Goal: Task Accomplishment & Management: Use online tool/utility

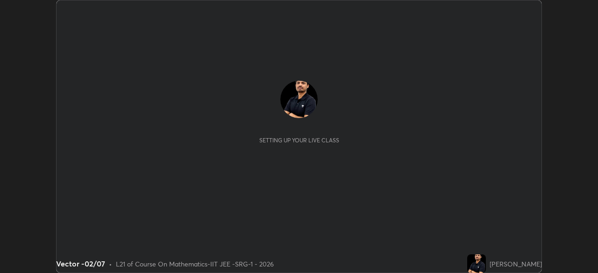
scroll to position [273, 598]
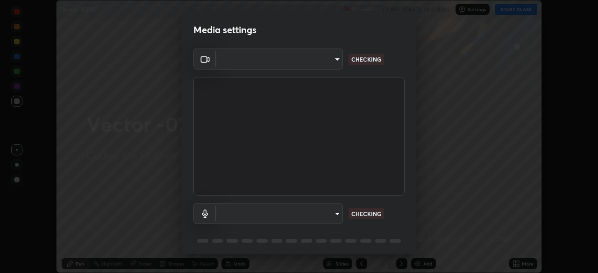
click at [320, 220] on body "Erase all Vector -02/07 Recording CLASS STARTS IN 3 MINS Settings START CLASS S…" at bounding box center [299, 136] width 598 height 273
type input "8af73e8d16ef8e3bb7c62716022b9fe157133e9521606ce818031bd72dda2f9e"
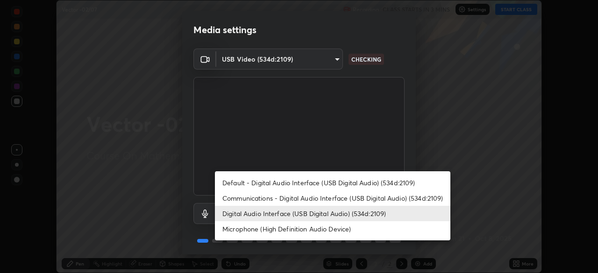
click at [296, 199] on li "Communications - Digital Audio Interface (USB Digital Audio) (534d:2109)" at bounding box center [332, 198] width 235 height 15
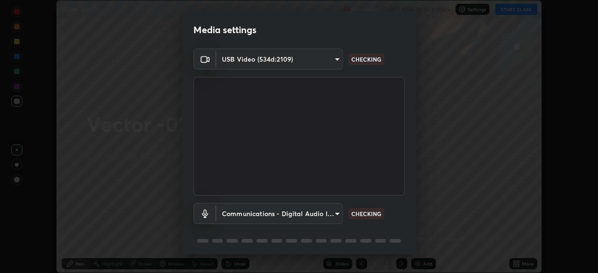
click at [291, 215] on body "Erase all Vector -02/07 Recording CLASS STARTS IN 3 MINS Settings START CLASS S…" at bounding box center [299, 136] width 598 height 273
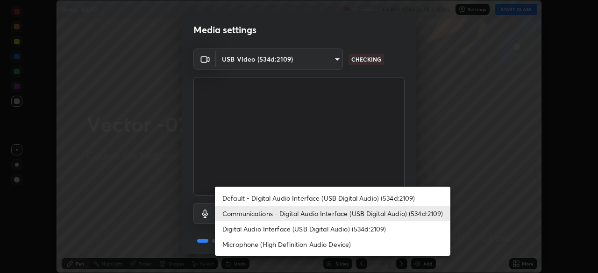
click at [341, 228] on li "Digital Audio Interface (USB Digital Audio) (534d:2109)" at bounding box center [332, 228] width 235 height 15
type input "db0d7c9beb13b4e78125a01b2d6a1ec26d905c86c3f77846953810cd6e9daa18"
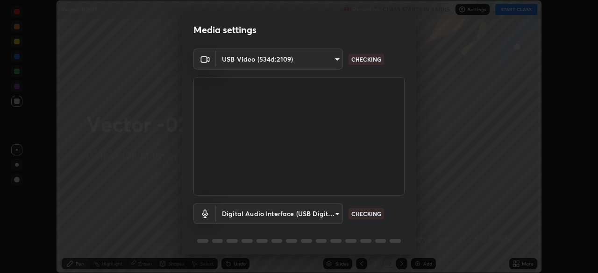
scroll to position [33, 0]
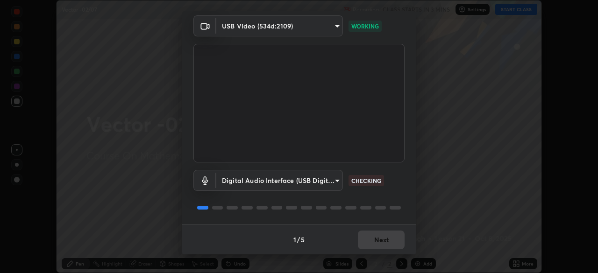
click at [385, 242] on div "1 / 5 Next" at bounding box center [299, 240] width 234 height 30
click at [386, 249] on div "1 / 5 Next" at bounding box center [299, 240] width 234 height 30
click at [376, 242] on button "Next" at bounding box center [381, 240] width 47 height 19
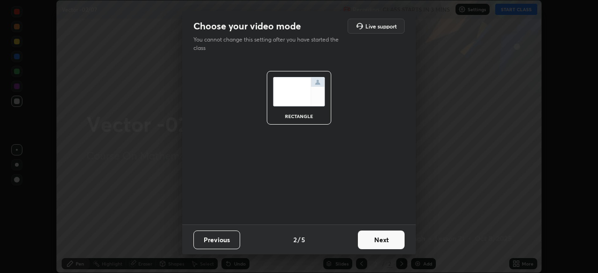
scroll to position [0, 0]
click at [384, 237] on button "Next" at bounding box center [381, 240] width 47 height 19
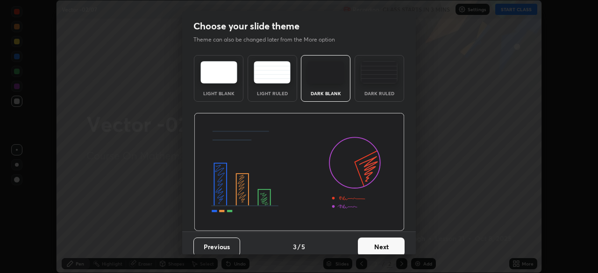
click at [387, 242] on button "Next" at bounding box center [381, 247] width 47 height 19
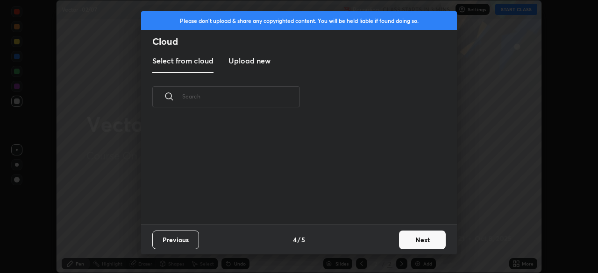
click at [393, 244] on div "Previous 4 / 5 Next" at bounding box center [299, 240] width 316 height 30
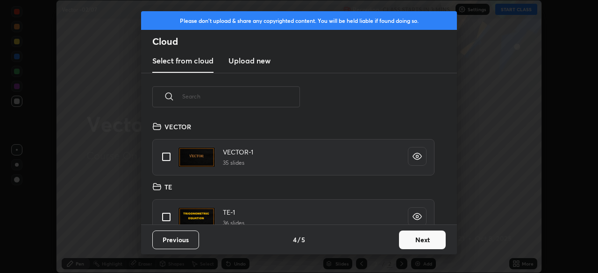
click at [414, 243] on button "Next" at bounding box center [422, 240] width 47 height 19
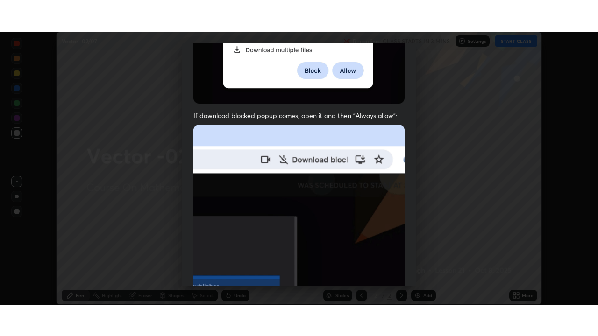
scroll to position [224, 0]
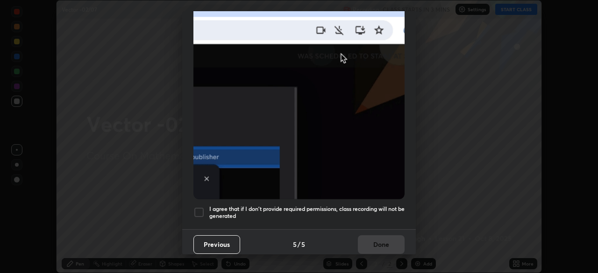
click at [196, 207] on div at bounding box center [198, 212] width 11 height 11
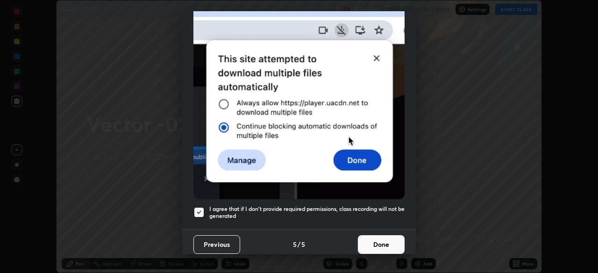
click at [363, 241] on button "Done" at bounding box center [381, 244] width 47 height 19
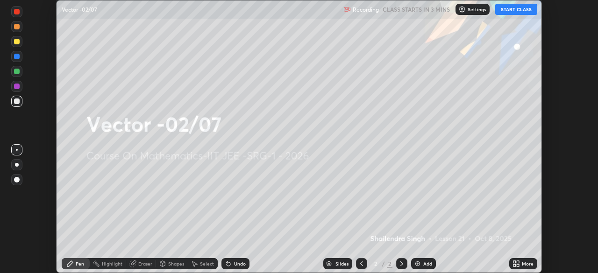
click at [518, 264] on icon at bounding box center [518, 265] width 2 height 2
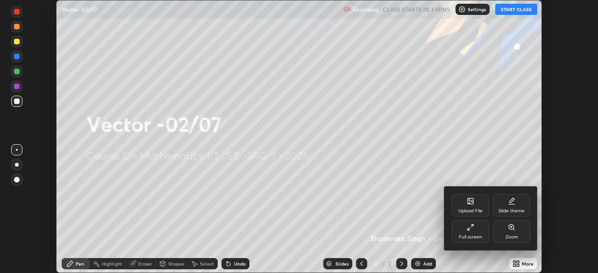
click at [470, 235] on div "Full screen" at bounding box center [470, 237] width 23 height 5
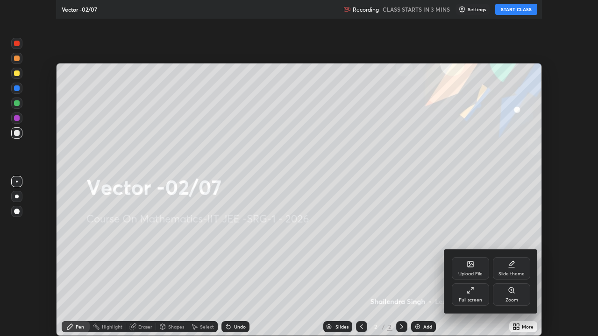
scroll to position [336, 598]
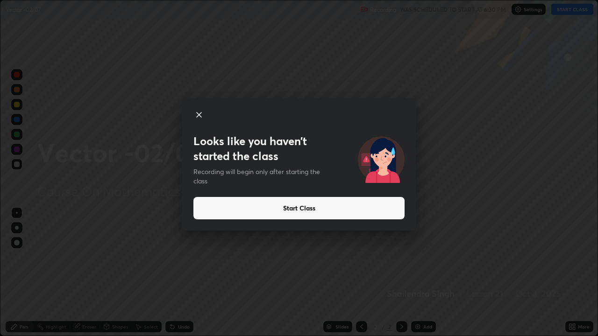
click at [195, 117] on icon at bounding box center [198, 114] width 11 height 11
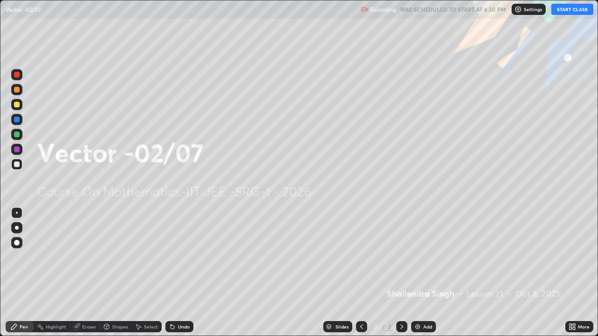
click at [564, 5] on button "START CLASS" at bounding box center [572, 9] width 42 height 11
click at [573, 273] on icon at bounding box center [574, 328] width 2 height 2
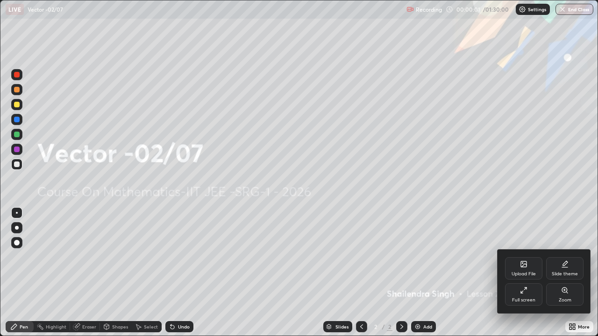
click at [517, 269] on div "Upload File" at bounding box center [523, 268] width 37 height 22
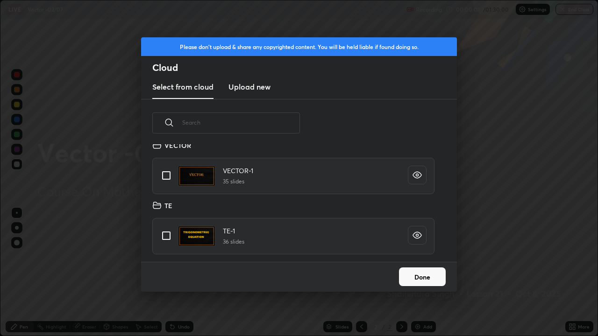
scroll to position [3, 0]
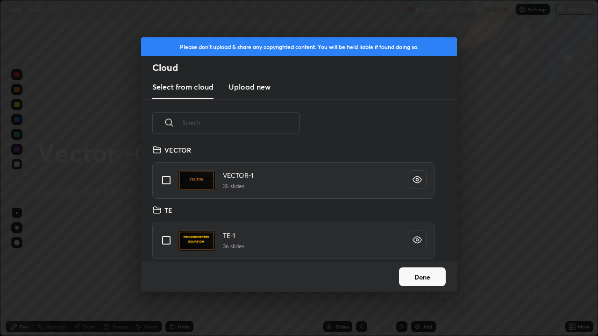
click at [168, 182] on input "grid" at bounding box center [167, 181] width 20 height 20
checkbox input "true"
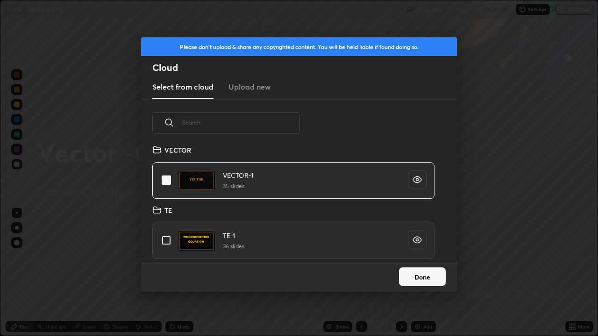
click at [420, 273] on button "Done" at bounding box center [422, 277] width 47 height 19
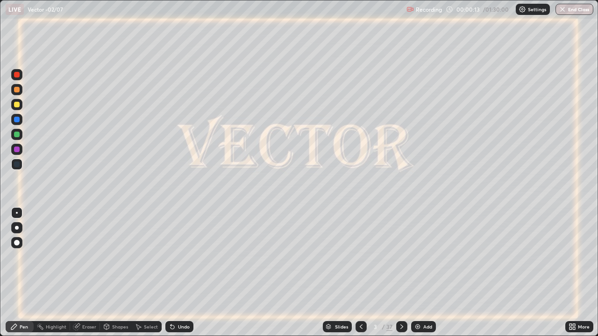
click at [343, 273] on div "Slides" at bounding box center [341, 327] width 13 height 5
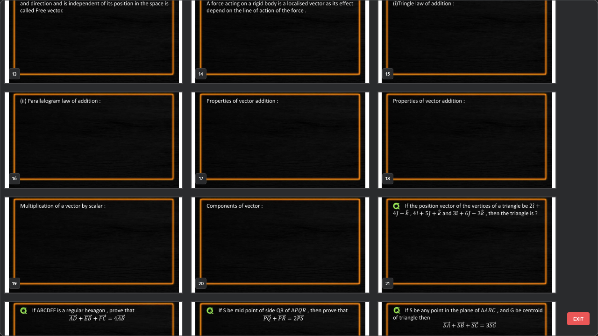
scroll to position [441, 0]
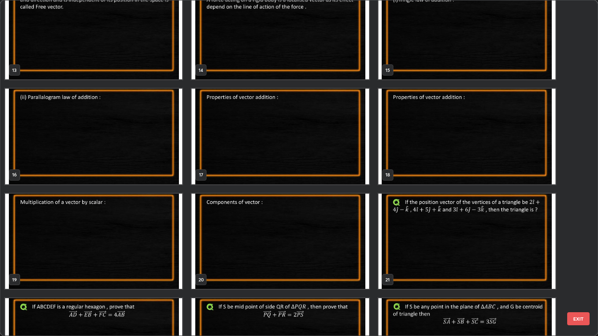
click at [315, 225] on img "grid" at bounding box center [280, 242] width 177 height 96
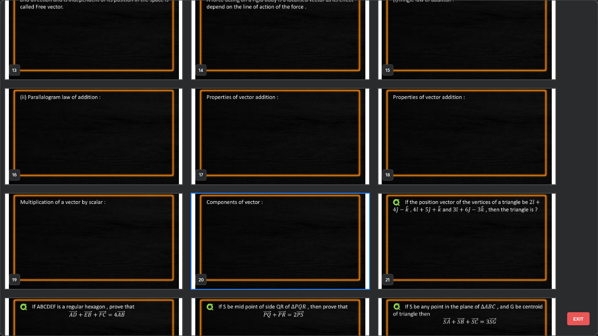
click at [315, 225] on img "grid" at bounding box center [280, 242] width 177 height 96
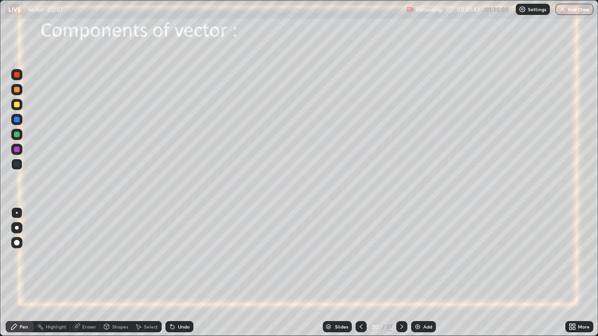
click at [17, 134] on div at bounding box center [17, 135] width 6 height 6
click at [401, 273] on icon at bounding box center [401, 326] width 7 height 7
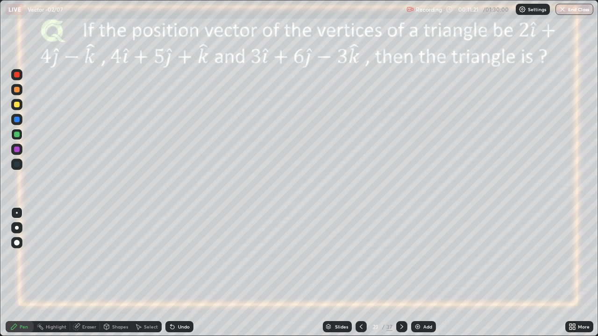
click at [15, 107] on div at bounding box center [17, 105] width 6 height 6
click at [401, 273] on icon at bounding box center [401, 326] width 7 height 7
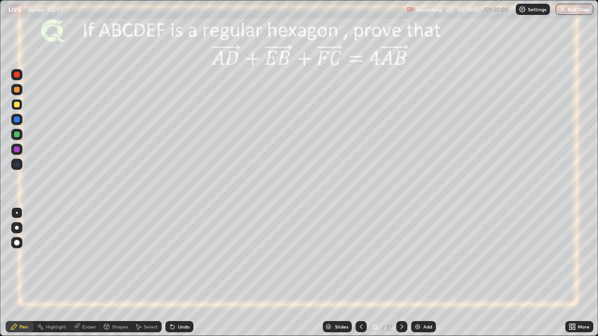
click at [14, 120] on div at bounding box center [17, 120] width 6 height 6
click at [16, 133] on div at bounding box center [17, 135] width 6 height 6
click at [16, 147] on div at bounding box center [17, 150] width 6 height 6
click at [16, 104] on div at bounding box center [17, 105] width 6 height 6
click at [16, 134] on div at bounding box center [17, 135] width 6 height 6
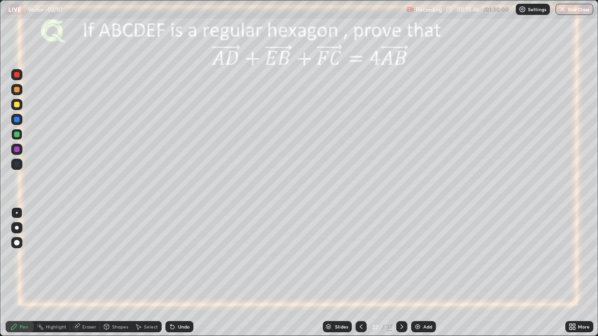
click at [16, 73] on div at bounding box center [17, 75] width 6 height 6
click at [16, 105] on div at bounding box center [17, 105] width 6 height 6
click at [171, 273] on icon at bounding box center [173, 328] width 4 height 4
click at [172, 273] on icon at bounding box center [173, 328] width 4 height 4
click at [400, 273] on icon at bounding box center [401, 327] width 3 height 5
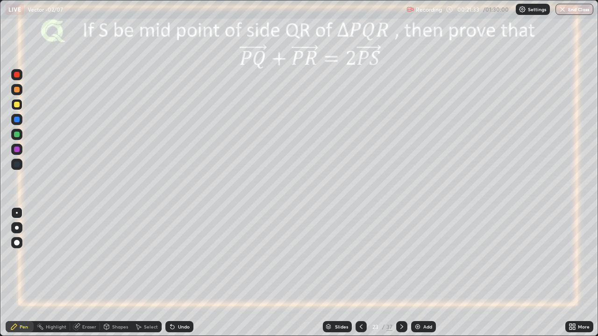
click at [18, 120] on div at bounding box center [17, 120] width 6 height 6
click at [17, 135] on div at bounding box center [17, 135] width 6 height 6
click at [19, 104] on div at bounding box center [17, 105] width 6 height 6
click at [173, 273] on icon at bounding box center [172, 326] width 7 height 7
click at [399, 273] on icon at bounding box center [401, 326] width 7 height 7
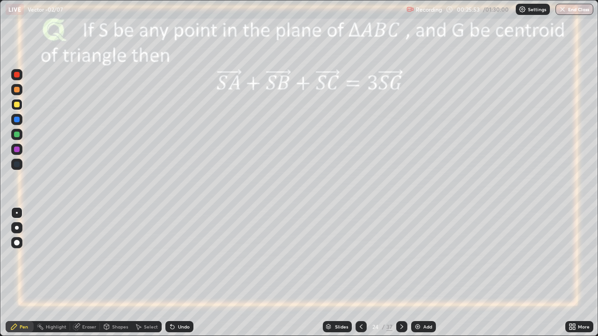
click at [360, 273] on icon at bounding box center [360, 326] width 7 height 7
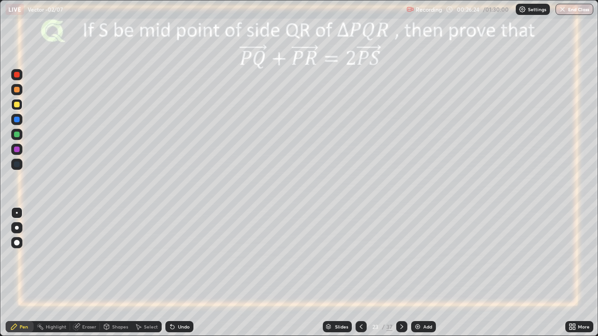
click at [400, 273] on icon at bounding box center [401, 327] width 3 height 5
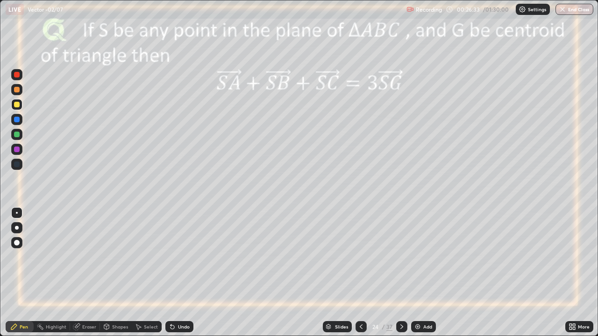
click at [16, 135] on div at bounding box center [17, 135] width 6 height 6
click at [180, 273] on div "Undo" at bounding box center [184, 327] width 12 height 5
click at [176, 273] on div "Undo" at bounding box center [179, 326] width 28 height 11
click at [16, 105] on div at bounding box center [17, 105] width 6 height 6
click at [15, 77] on div at bounding box center [17, 75] width 6 height 6
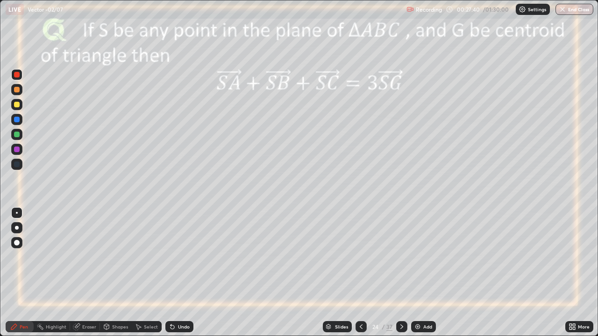
click at [17, 103] on div at bounding box center [17, 105] width 6 height 6
click at [16, 150] on div at bounding box center [17, 150] width 6 height 6
click at [16, 133] on div at bounding box center [17, 135] width 6 height 6
click at [14, 77] on div at bounding box center [17, 75] width 6 height 6
click at [17, 106] on div at bounding box center [17, 105] width 6 height 6
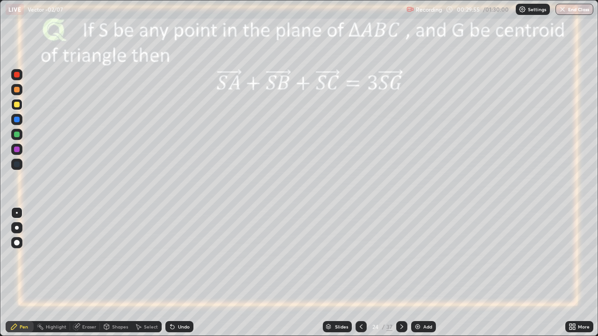
click at [15, 92] on div at bounding box center [17, 90] width 6 height 6
click at [401, 273] on icon at bounding box center [401, 326] width 7 height 7
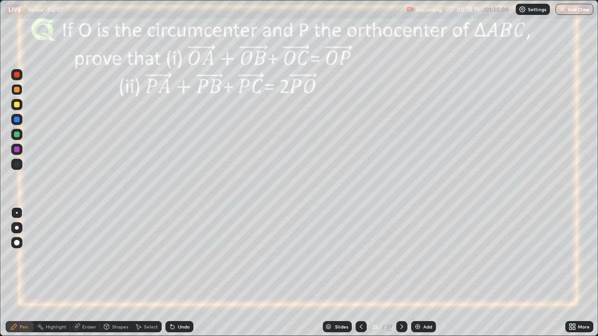
click at [15, 149] on div at bounding box center [17, 150] width 6 height 6
click at [15, 134] on div at bounding box center [17, 135] width 6 height 6
click at [401, 273] on icon at bounding box center [401, 326] width 7 height 7
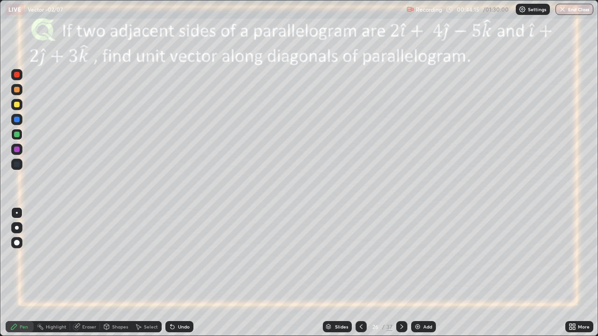
click at [398, 273] on icon at bounding box center [401, 326] width 7 height 7
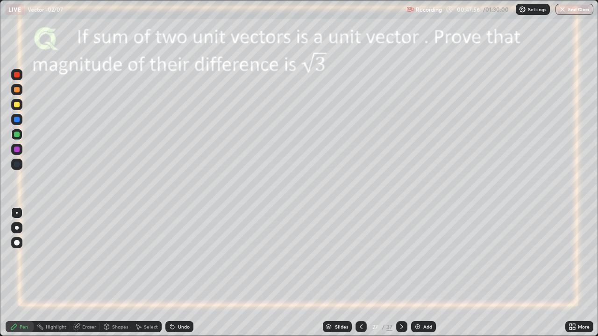
click at [18, 104] on div at bounding box center [17, 105] width 6 height 6
click at [18, 134] on div at bounding box center [17, 135] width 6 height 6
click at [17, 146] on div at bounding box center [16, 149] width 11 height 11
click at [15, 75] on div at bounding box center [17, 75] width 6 height 6
click at [178, 273] on div "Undo" at bounding box center [184, 327] width 12 height 5
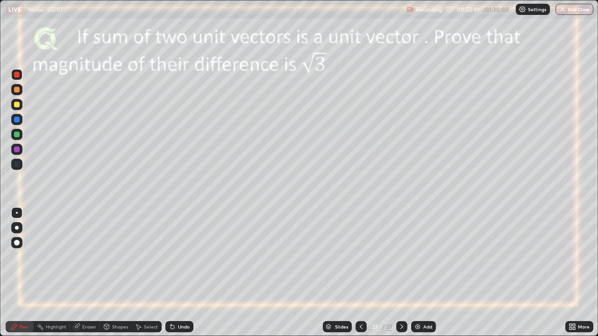
click at [402, 273] on icon at bounding box center [401, 327] width 3 height 5
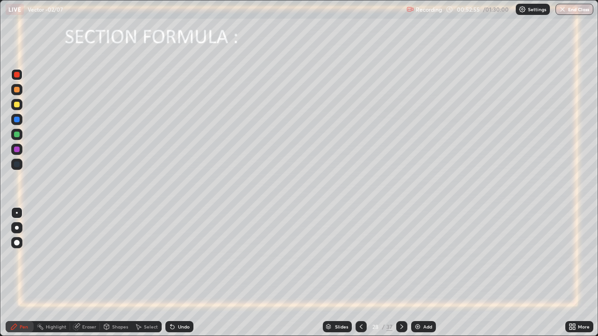
click at [15, 104] on div at bounding box center [17, 105] width 6 height 6
click at [178, 273] on div "Undo" at bounding box center [184, 327] width 12 height 5
click at [176, 273] on div "Undo" at bounding box center [179, 326] width 28 height 11
click at [17, 134] on div at bounding box center [17, 135] width 6 height 6
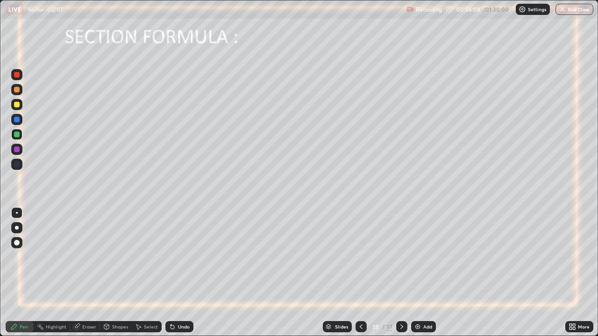
click at [416, 273] on img at bounding box center [417, 326] width 7 height 7
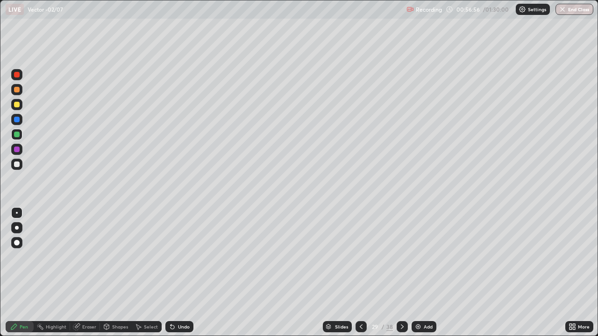
click at [174, 273] on icon at bounding box center [172, 326] width 7 height 7
click at [172, 273] on icon at bounding box center [173, 328] width 4 height 4
click at [361, 273] on icon at bounding box center [360, 326] width 7 height 7
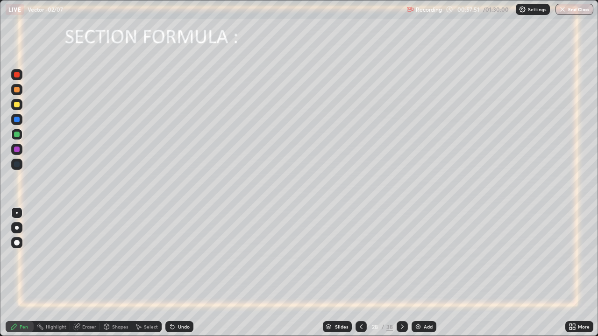
click at [400, 273] on icon at bounding box center [402, 326] width 7 height 7
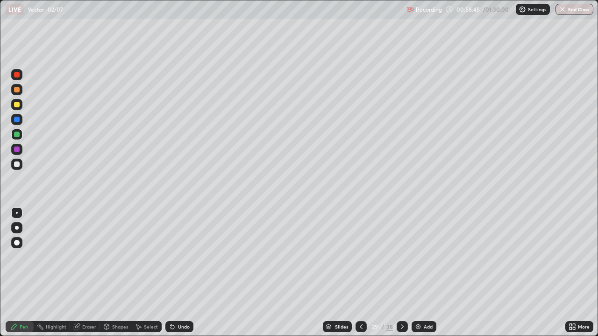
click at [360, 273] on icon at bounding box center [360, 326] width 7 height 7
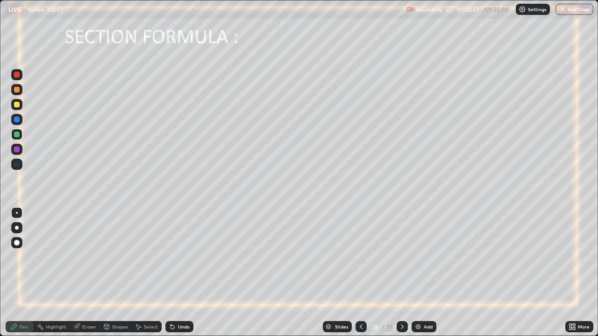
click at [400, 273] on icon at bounding box center [402, 326] width 7 height 7
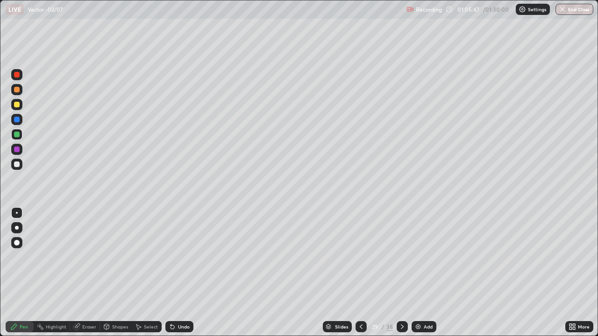
click at [400, 273] on icon at bounding box center [402, 326] width 7 height 7
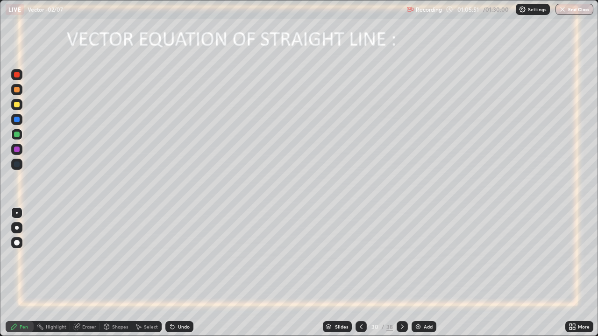
click at [360, 273] on icon at bounding box center [360, 326] width 7 height 7
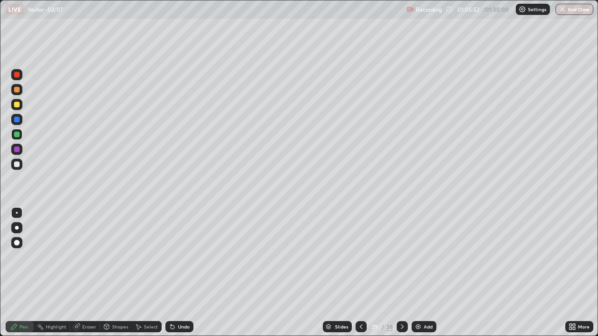
click at [401, 273] on icon at bounding box center [402, 326] width 7 height 7
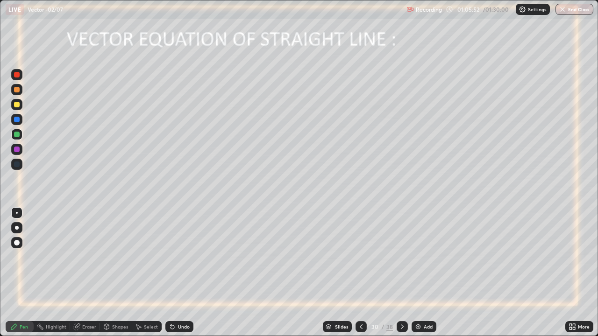
click at [401, 273] on icon at bounding box center [402, 327] width 3 height 5
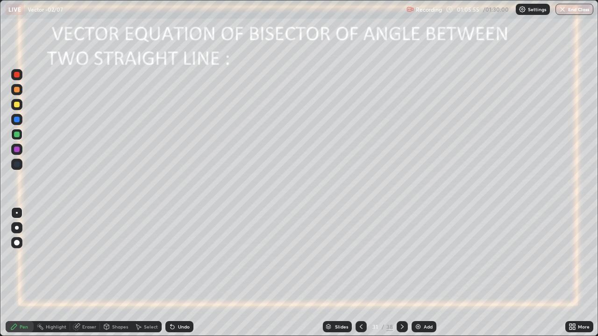
click at [401, 273] on icon at bounding box center [402, 326] width 7 height 7
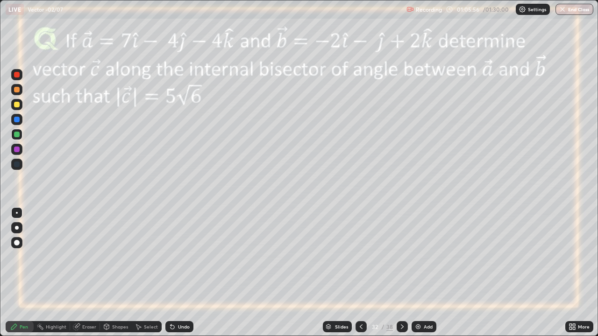
click at [400, 273] on icon at bounding box center [402, 326] width 7 height 7
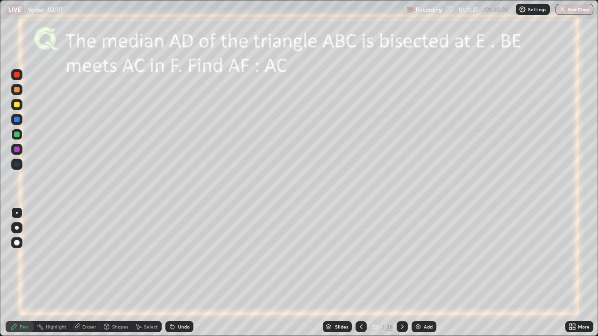
click at [17, 106] on div at bounding box center [17, 105] width 6 height 6
click at [360, 273] on icon at bounding box center [361, 327] width 3 height 5
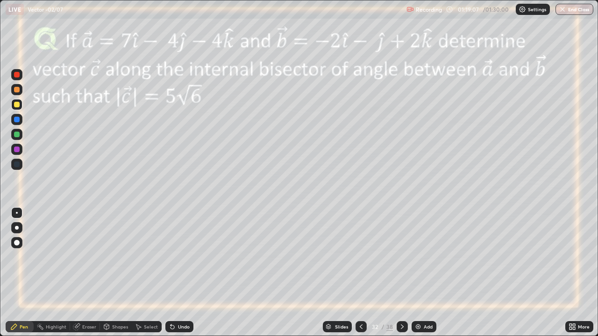
click at [360, 273] on icon at bounding box center [361, 327] width 3 height 5
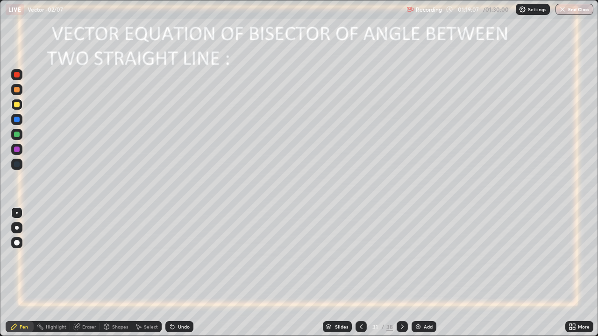
click at [361, 273] on icon at bounding box center [361, 327] width 3 height 5
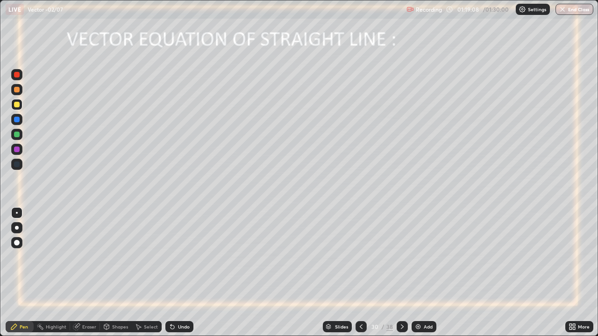
click at [360, 273] on div at bounding box center [361, 327] width 11 height 19
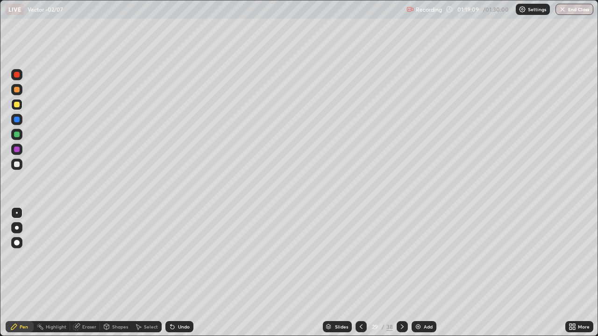
click at [401, 273] on icon at bounding box center [402, 327] width 3 height 5
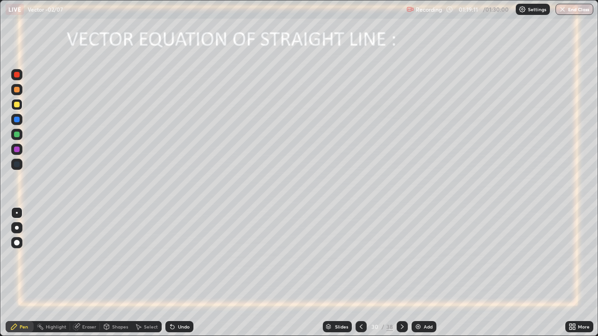
click at [361, 273] on icon at bounding box center [360, 326] width 7 height 7
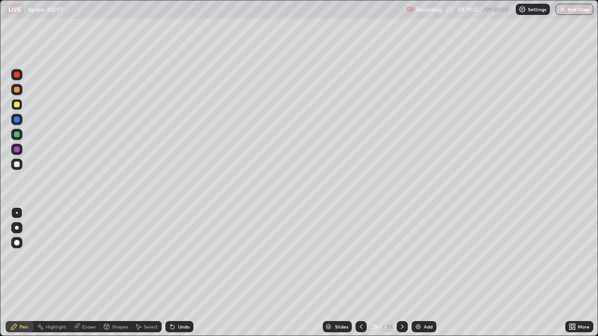
click at [420, 273] on img at bounding box center [417, 326] width 7 height 7
click at [171, 273] on icon at bounding box center [173, 328] width 4 height 4
click at [89, 273] on div "Eraser" at bounding box center [89, 327] width 14 height 5
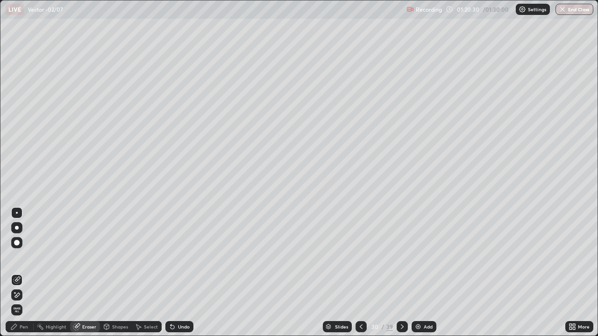
click at [18, 273] on div "Pen" at bounding box center [20, 326] width 28 height 11
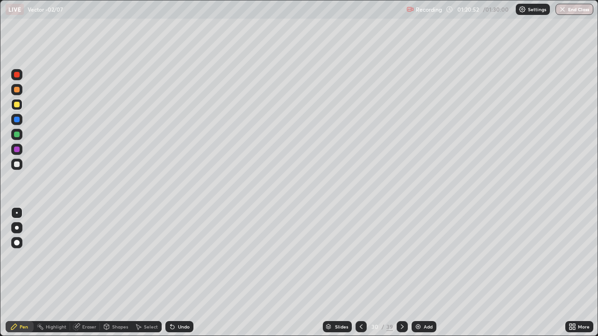
click at [173, 273] on icon at bounding box center [172, 326] width 7 height 7
click at [171, 273] on icon at bounding box center [173, 328] width 4 height 4
click at [86, 273] on div "Eraser" at bounding box center [89, 327] width 14 height 5
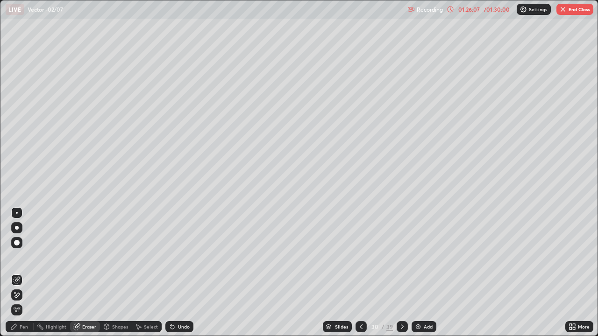
click at [54, 273] on div "Highlight" at bounding box center [56, 327] width 21 height 5
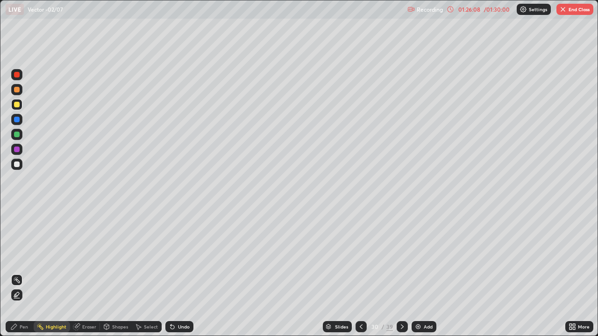
click at [15, 273] on div at bounding box center [16, 295] width 11 height 11
click at [81, 273] on div "Eraser" at bounding box center [85, 326] width 30 height 11
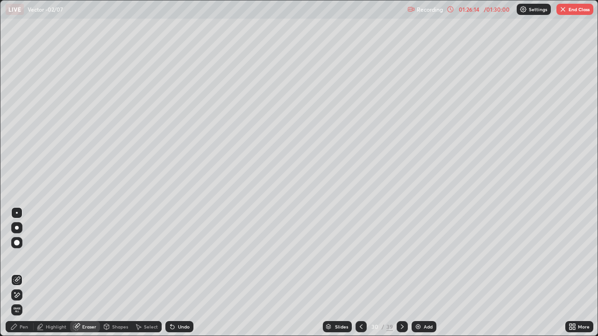
click at [17, 273] on icon at bounding box center [16, 296] width 7 height 8
click at [20, 273] on div "Pen" at bounding box center [24, 327] width 8 height 5
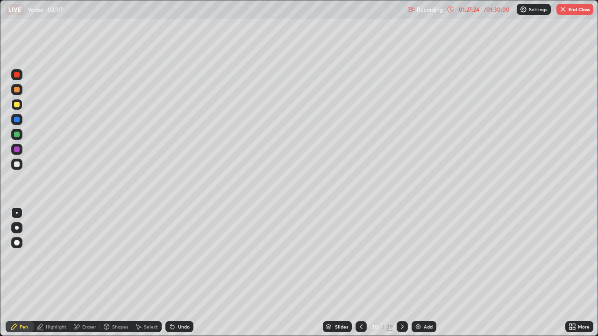
click at [182, 273] on div "Undo" at bounding box center [184, 327] width 12 height 5
click at [81, 273] on div "Eraser" at bounding box center [85, 326] width 30 height 11
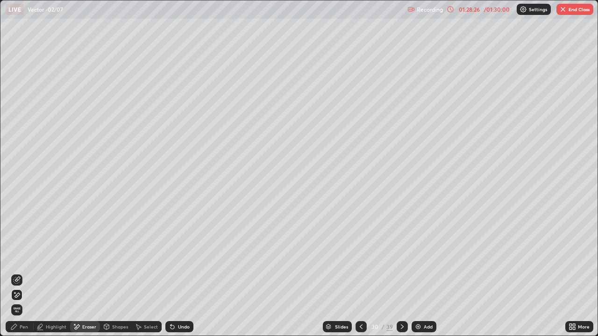
click at [572, 10] on button "End Class" at bounding box center [574, 9] width 37 height 11
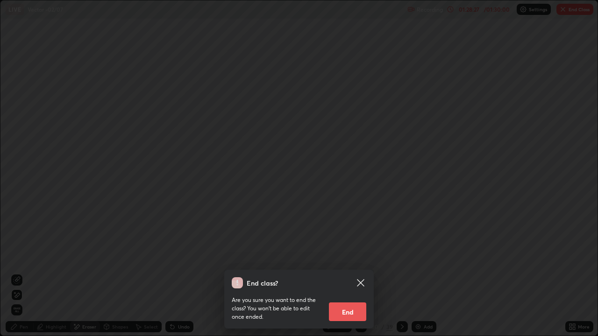
click at [356, 273] on button "End" at bounding box center [347, 312] width 37 height 19
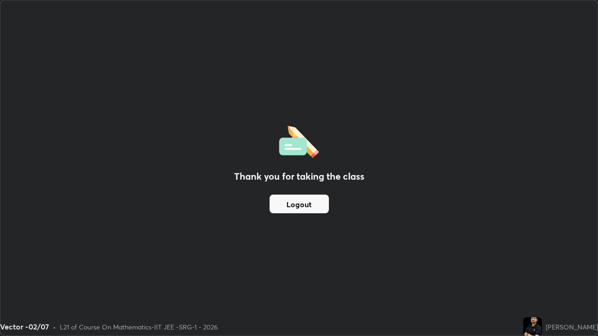
click at [310, 205] on button "Logout" at bounding box center [299, 204] width 59 height 19
